Goal: Task Accomplishment & Management: Use online tool/utility

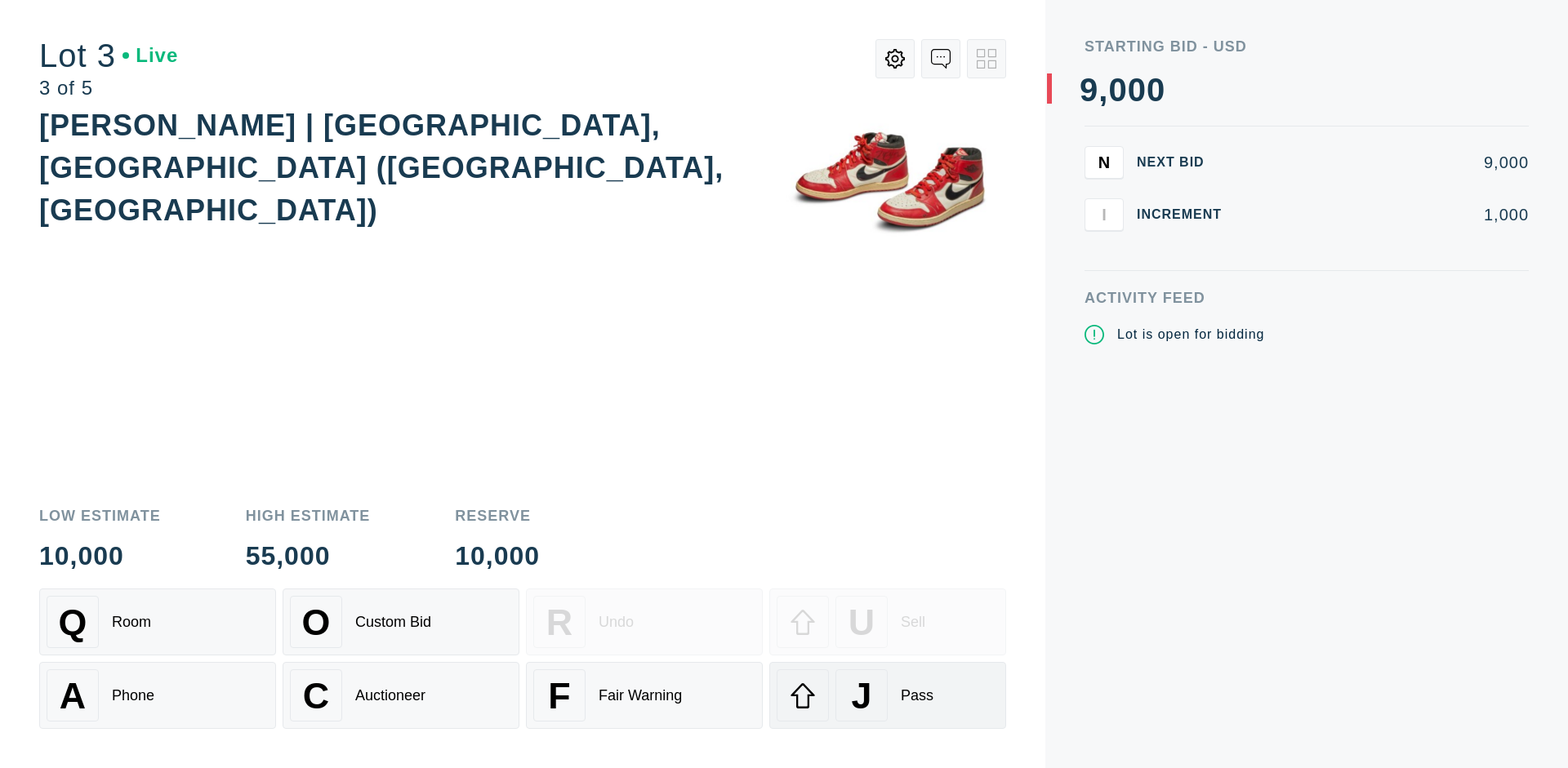
click at [887, 695] on div "J Pass" at bounding box center [887, 695] width 222 height 53
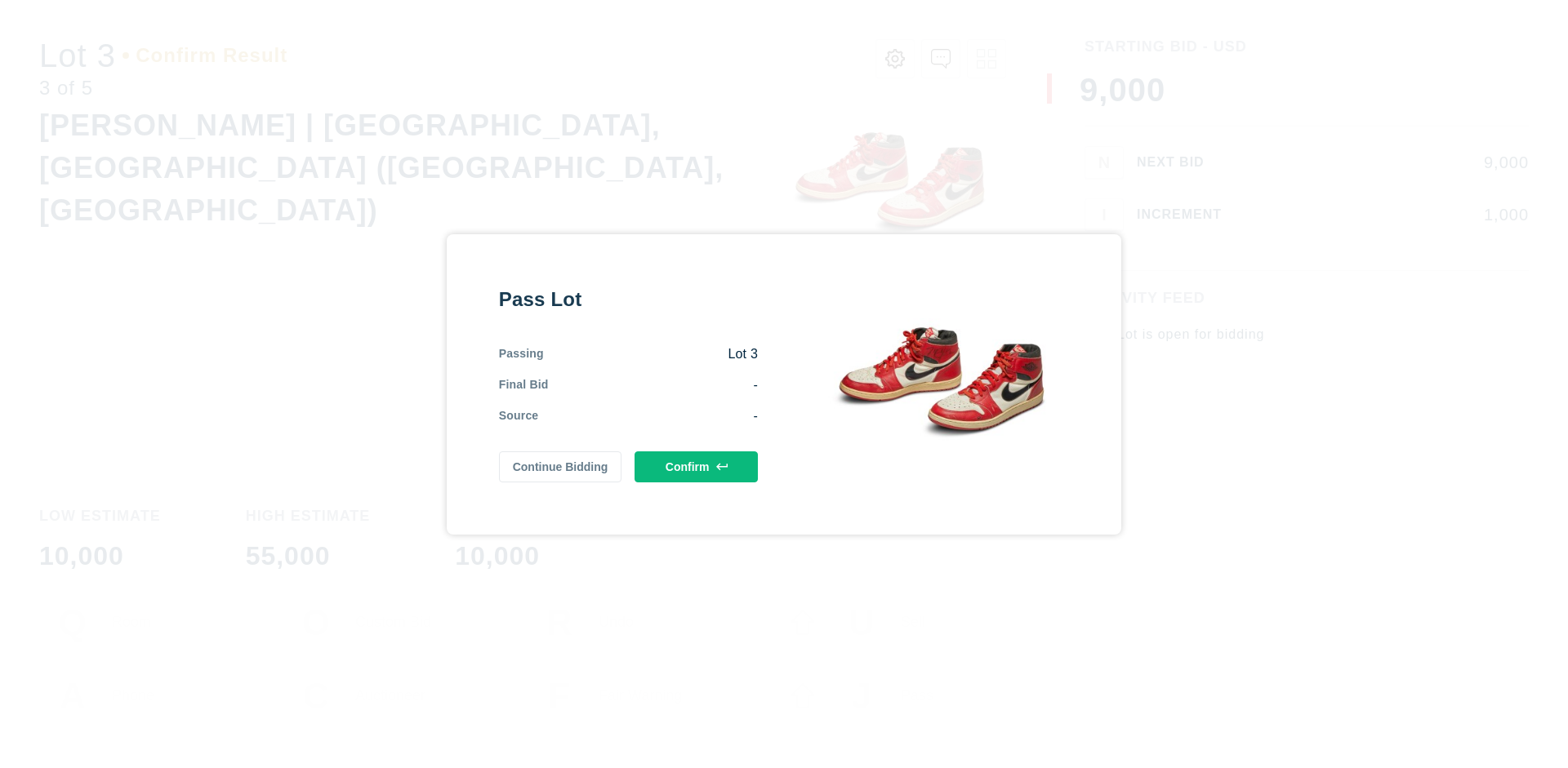
click at [696, 466] on button "Confirm" at bounding box center [696, 466] width 123 height 31
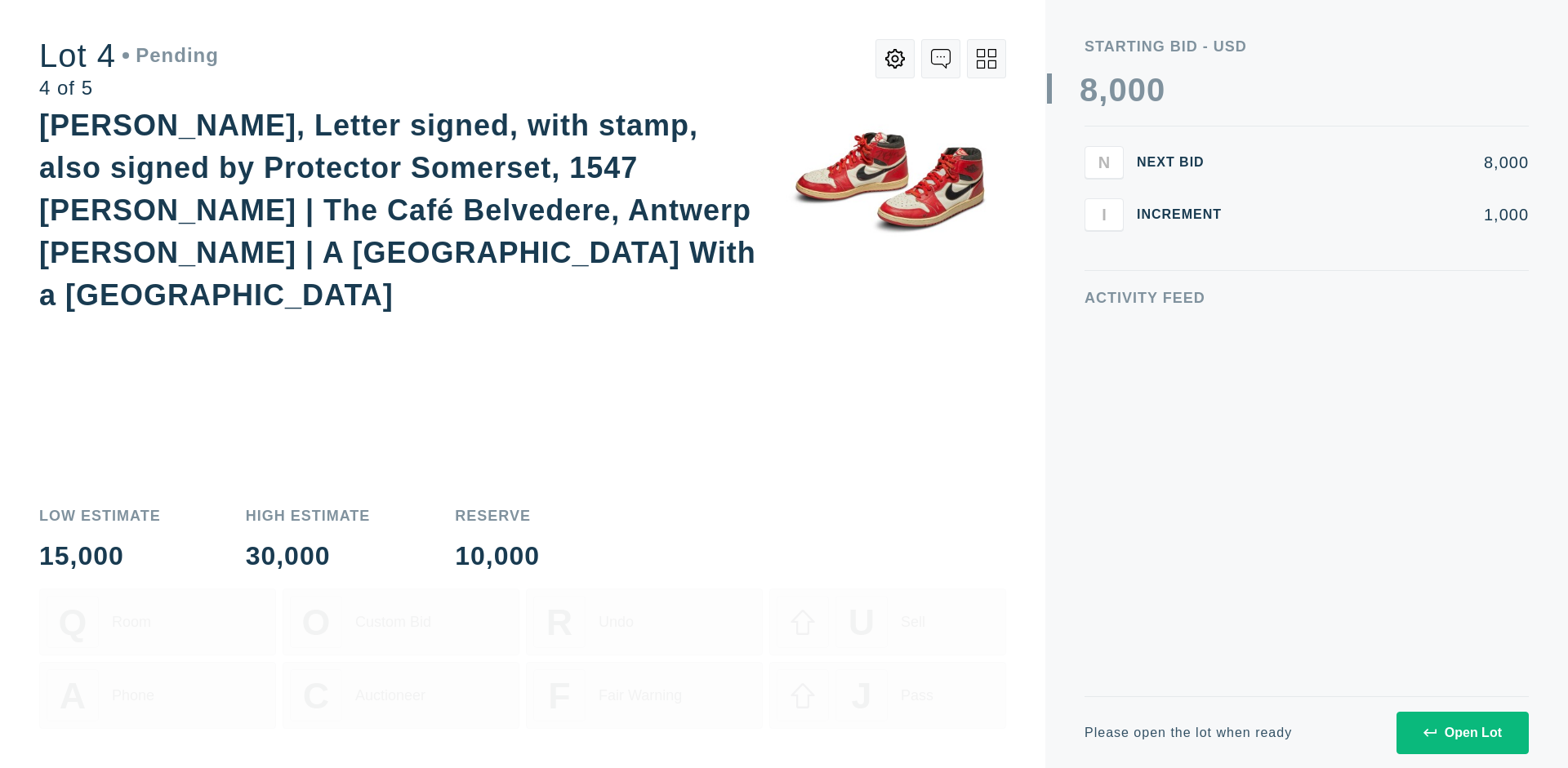
click at [987, 58] on icon at bounding box center [986, 58] width 19 height 19
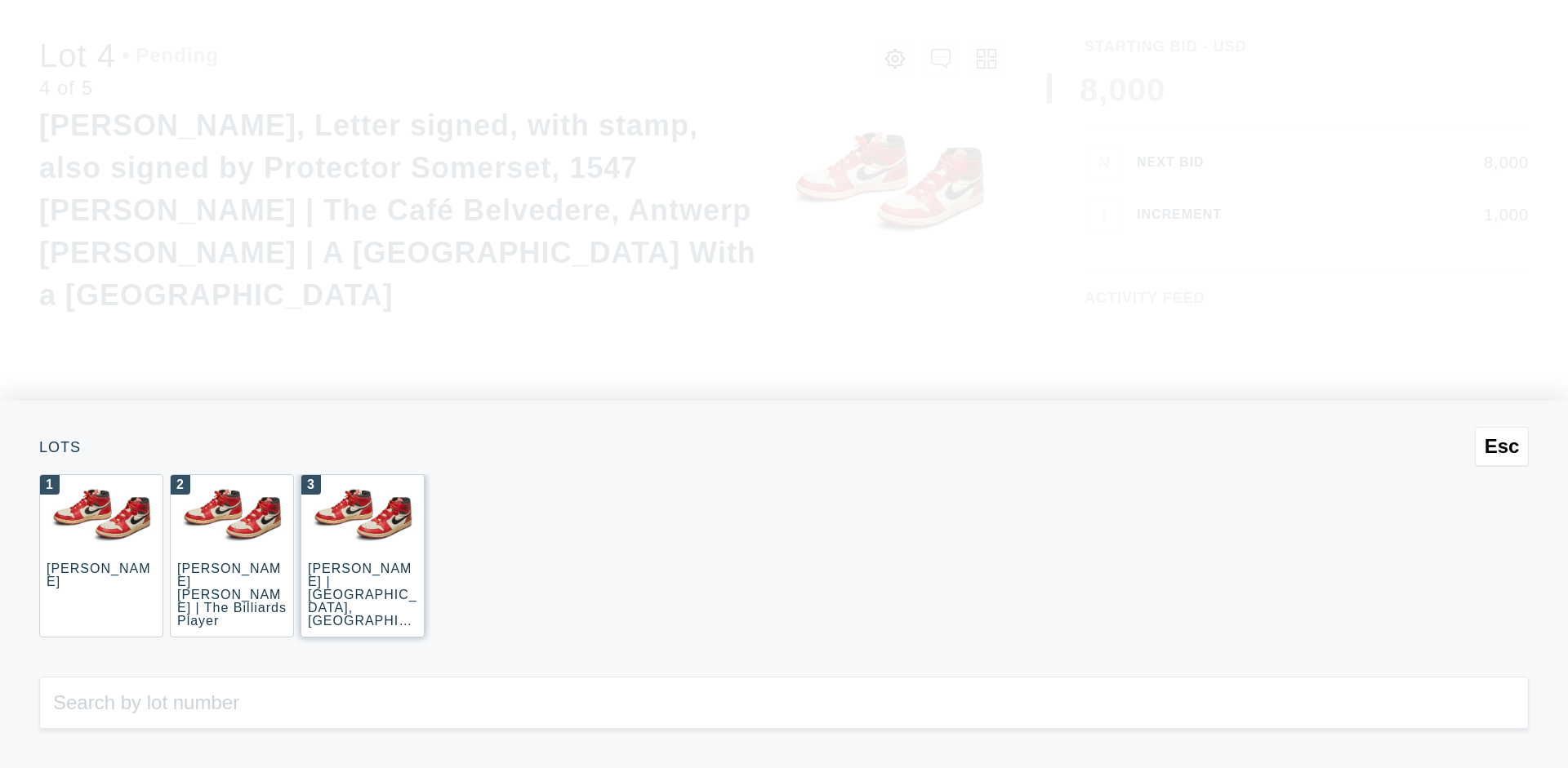
click at [363, 556] on div "3 [PERSON_NAME] | [GEOGRAPHIC_DATA], [GEOGRAPHIC_DATA] ([GEOGRAPHIC_DATA], [GEO…" at bounding box center [362, 556] width 124 height 163
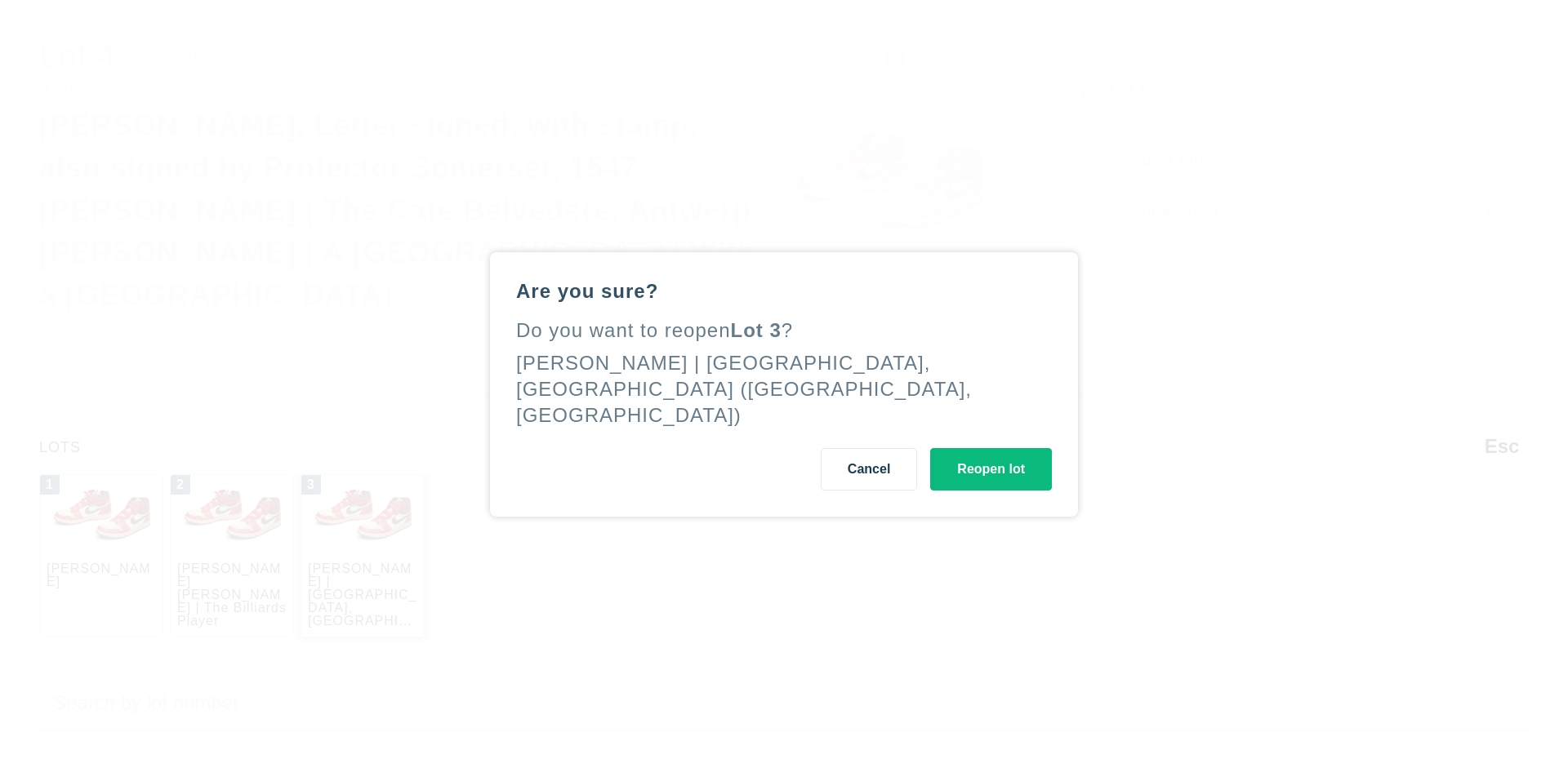
click at [990, 455] on button "Reopen lot" at bounding box center [991, 469] width 122 height 43
